Goal: Task Accomplishment & Management: Manage account settings

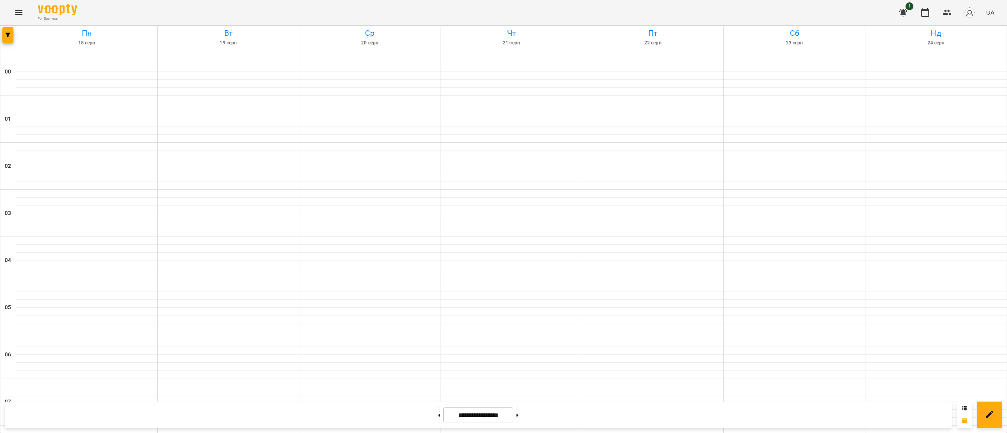
scroll to position [226, 0]
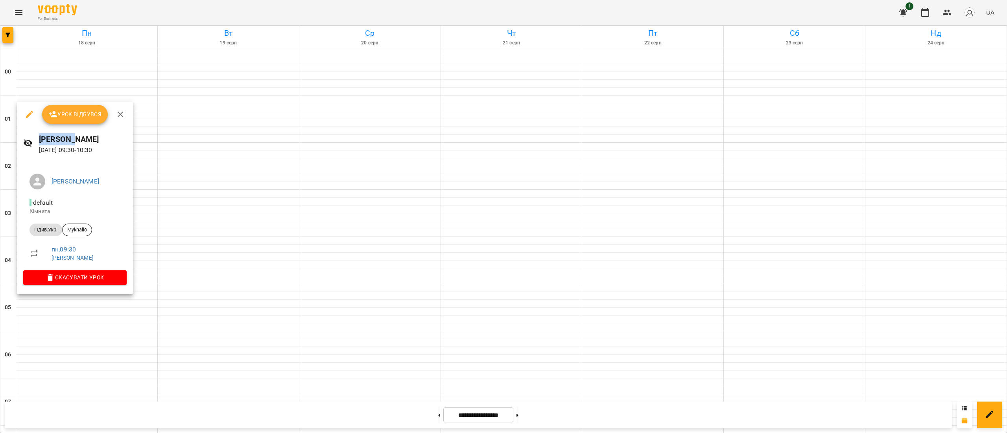
drag, startPoint x: 76, startPoint y: 316, endPoint x: 75, endPoint y: 116, distance: 200.2
click at [75, 116] on div "Урок відбувся [PERSON_NAME] [DATE] 09:30 - 10:30 [PERSON_NAME] - default Кімнат…" at bounding box center [503, 216] width 1007 height 433
click at [124, 111] on icon "button" at bounding box center [120, 114] width 9 height 9
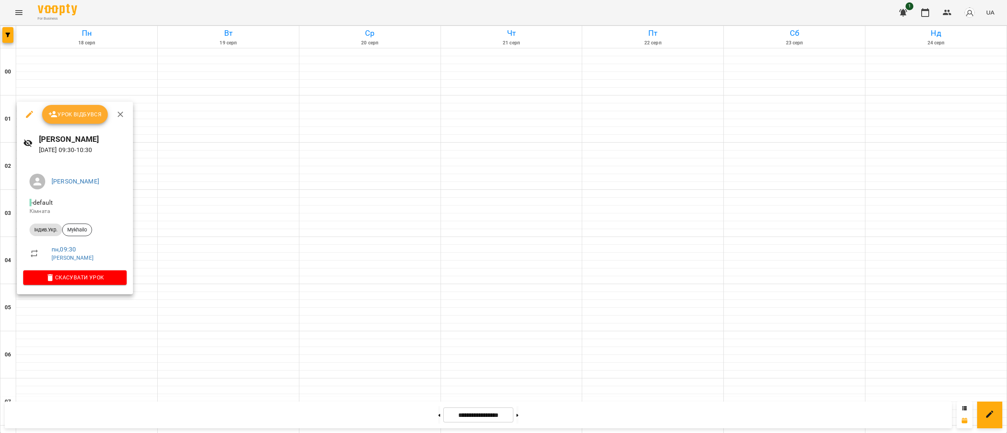
click at [62, 114] on span "Урок відбувся" at bounding box center [74, 114] width 53 height 9
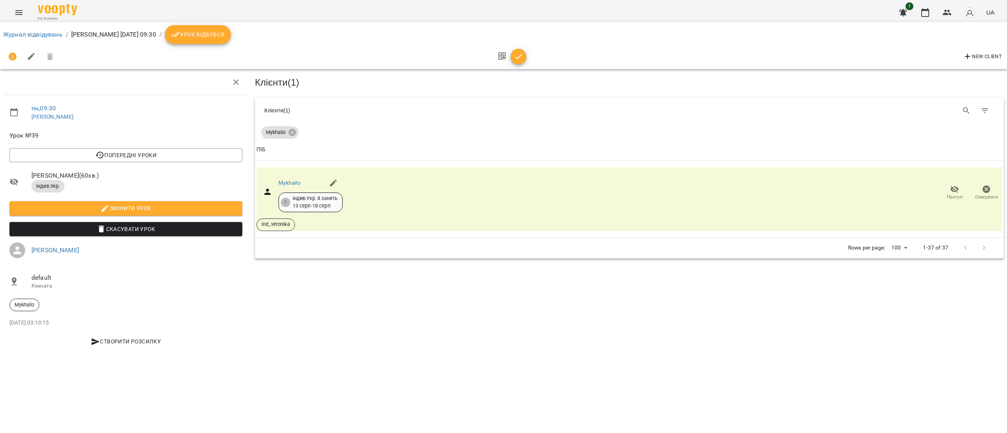
click at [225, 31] on span "Урок відбувся" at bounding box center [197, 34] width 53 height 9
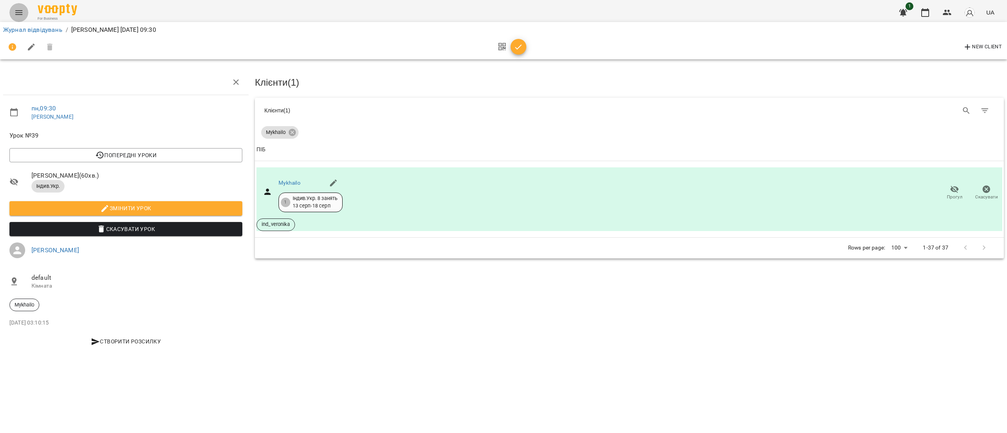
click at [21, 8] on icon "Menu" at bounding box center [18, 12] width 9 height 9
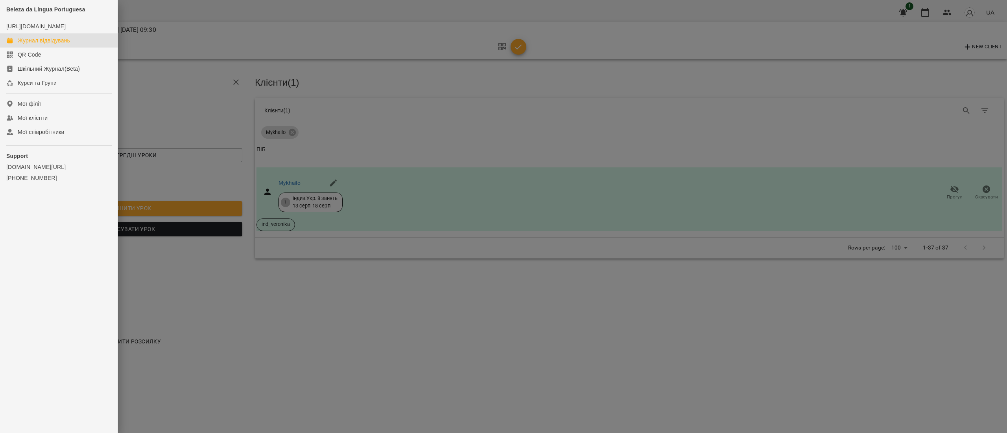
click at [73, 45] on link "Журнал відвідувань" at bounding box center [59, 40] width 118 height 14
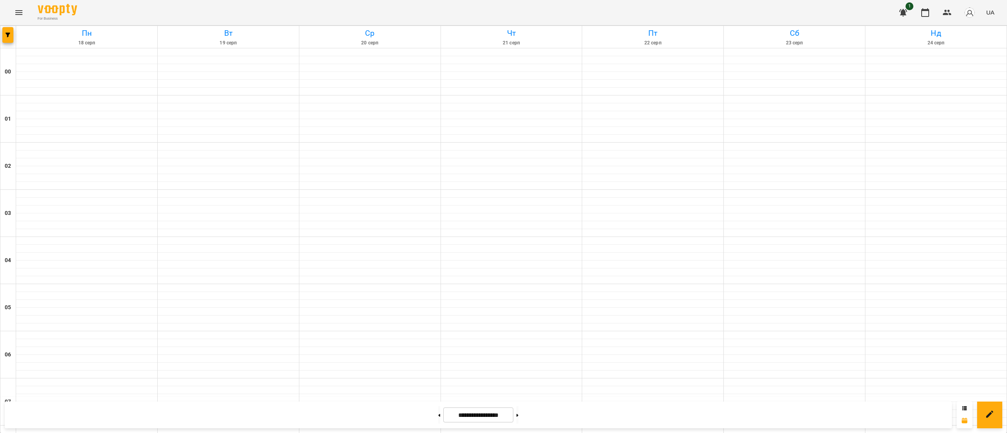
scroll to position [602, 0]
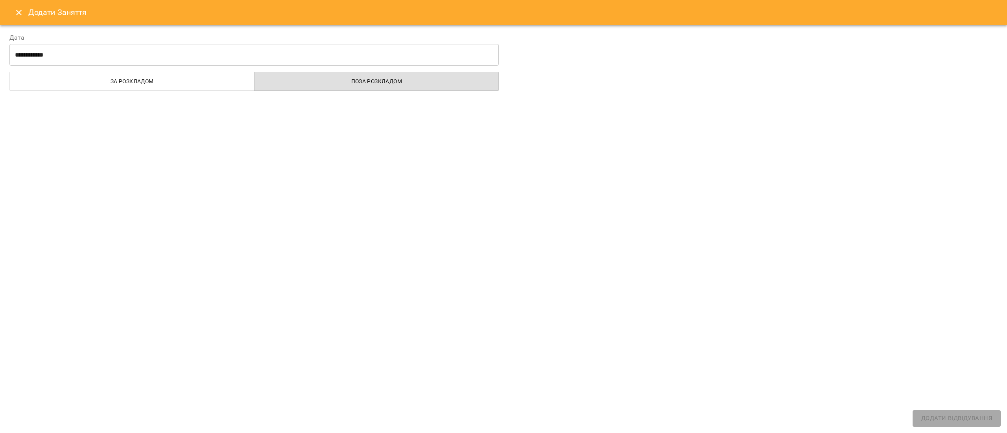
select select "**********"
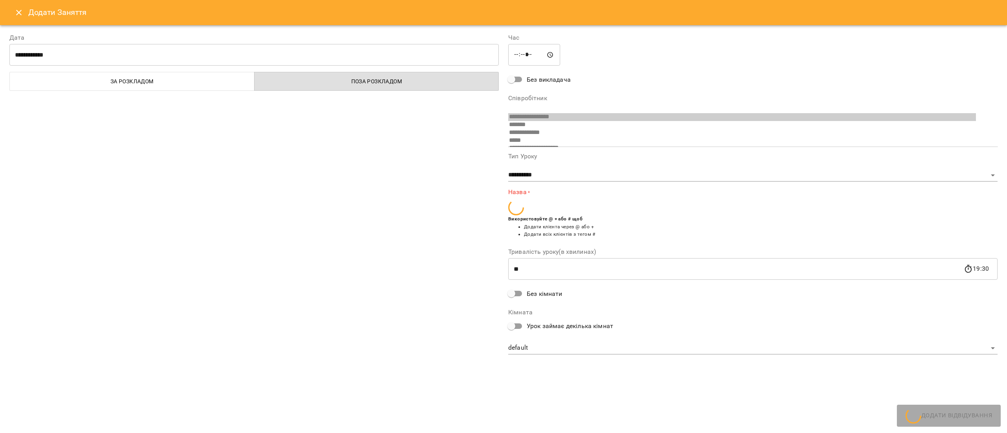
scroll to position [13, 0]
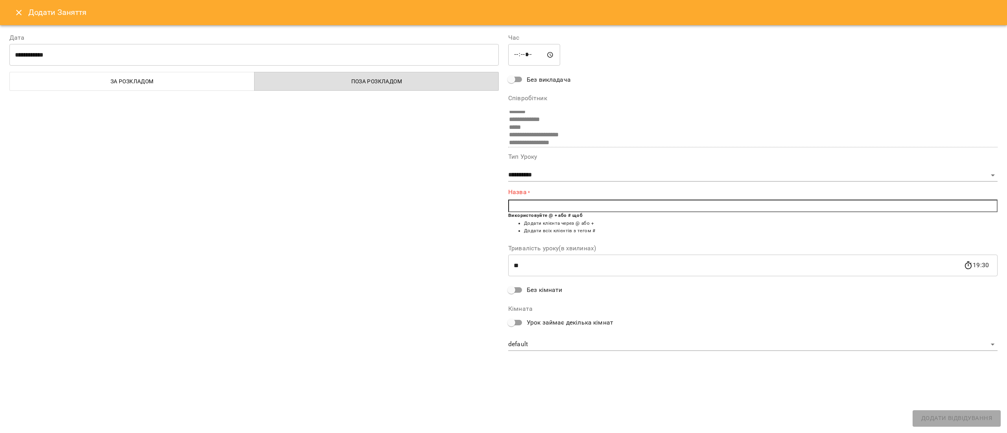
click at [515, 212] on input "text" at bounding box center [752, 206] width 489 height 13
click at [541, 215] on span "Vik toriia [PERSON_NAME]" at bounding box center [558, 215] width 67 height 6
type input "**********"
click at [919, 415] on button "Додати Відвідування" at bounding box center [956, 419] width 88 height 17
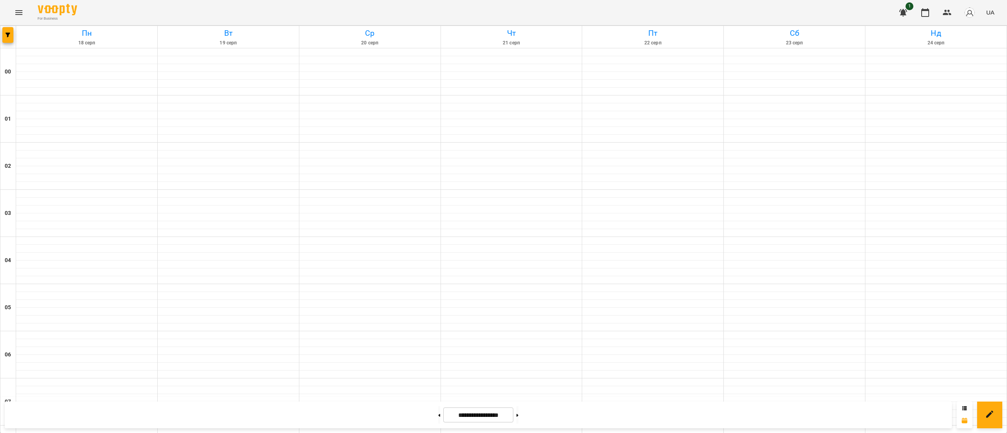
scroll to position [528, 0]
